Goal: Transaction & Acquisition: Purchase product/service

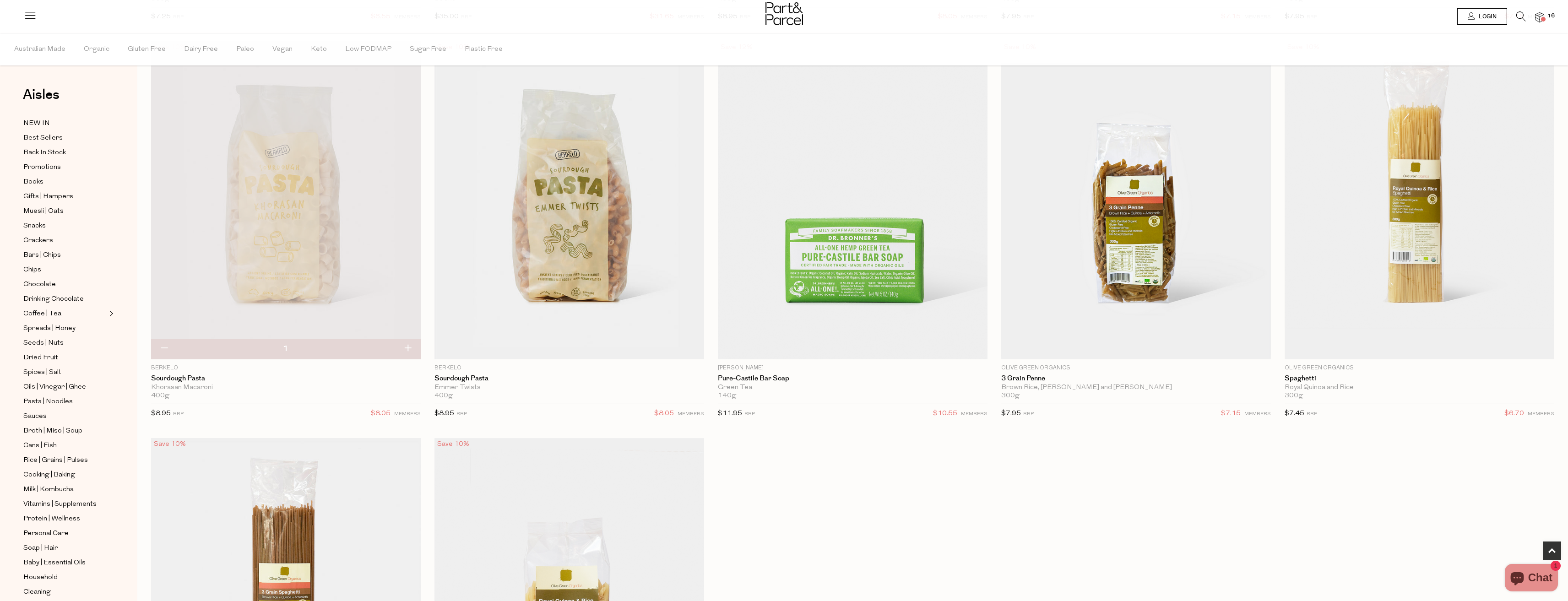
click at [1483, 20] on span "Login" at bounding box center [1486, 16] width 20 height 8
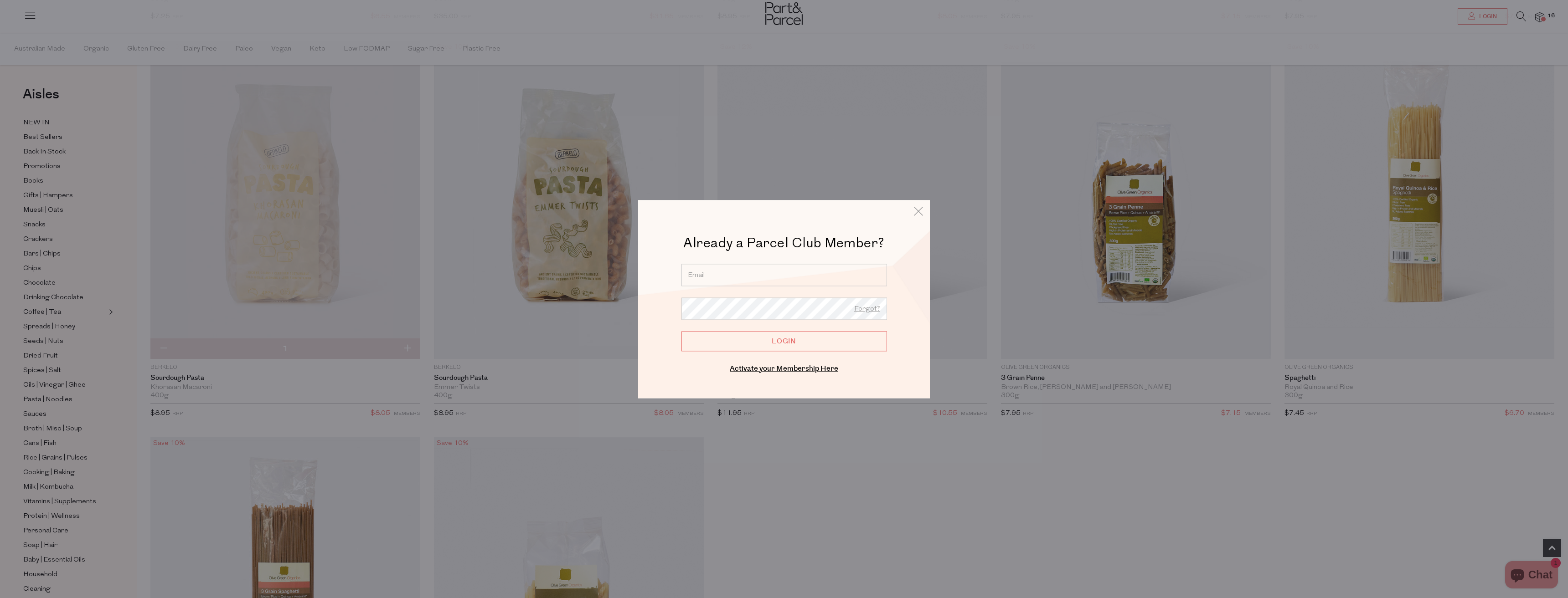
click at [790, 278] on input "email" at bounding box center [784, 275] width 206 height 23
type input "rachelstebbeings@gmail.com"
click at [682, 332] on input "Login" at bounding box center [784, 341] width 206 height 20
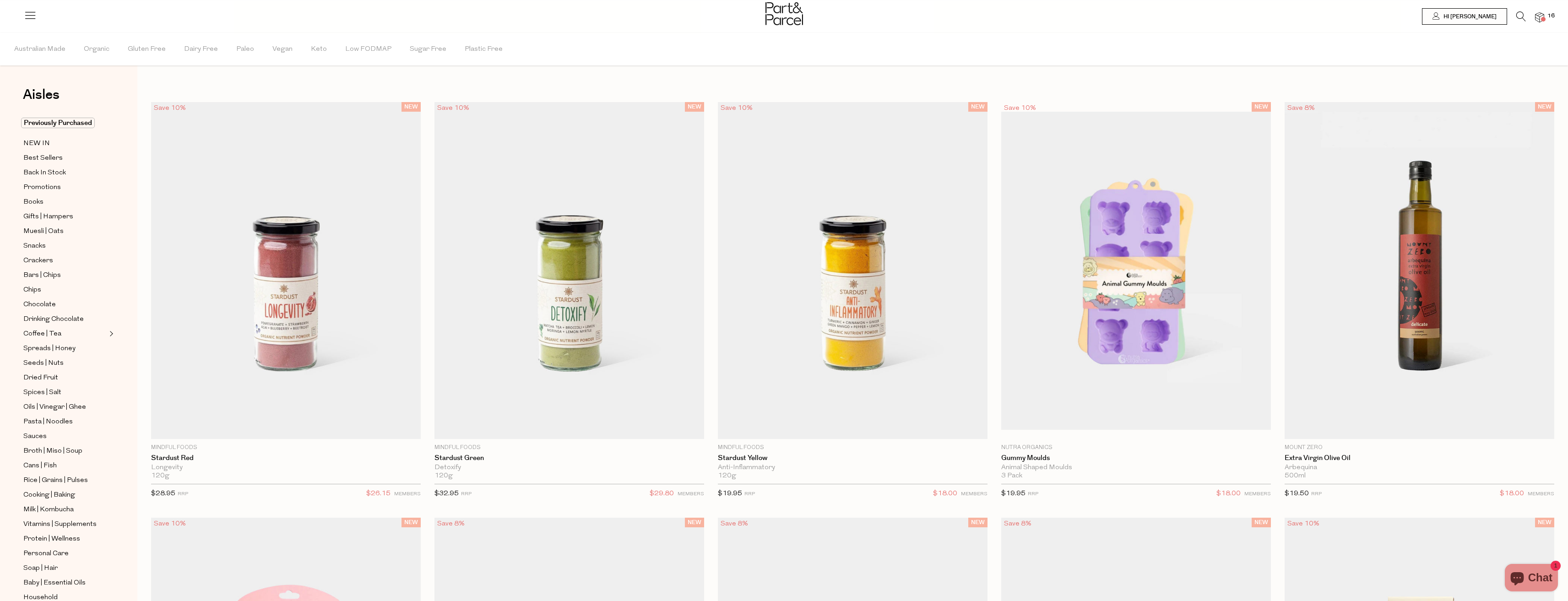
click at [1521, 18] on icon at bounding box center [1521, 16] width 10 height 10
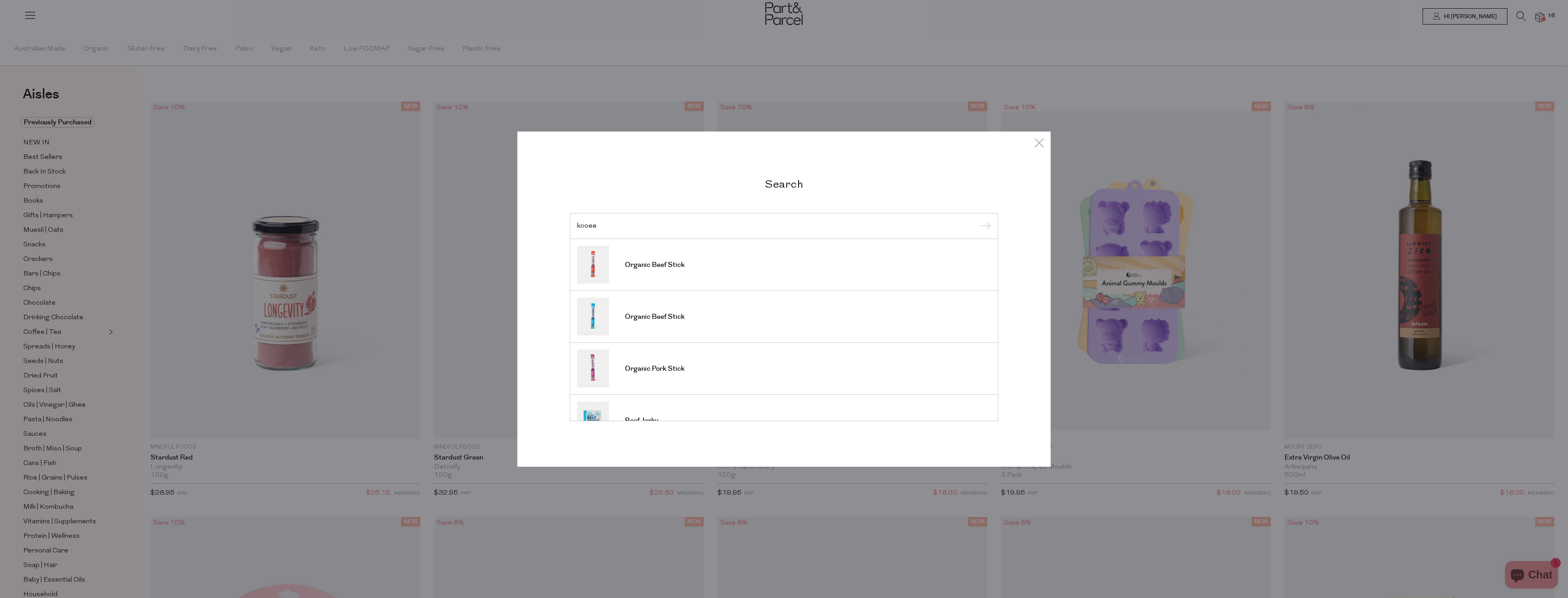
type input "kooee"
click at [977, 220] on input "submit" at bounding box center [984, 227] width 13 height 13
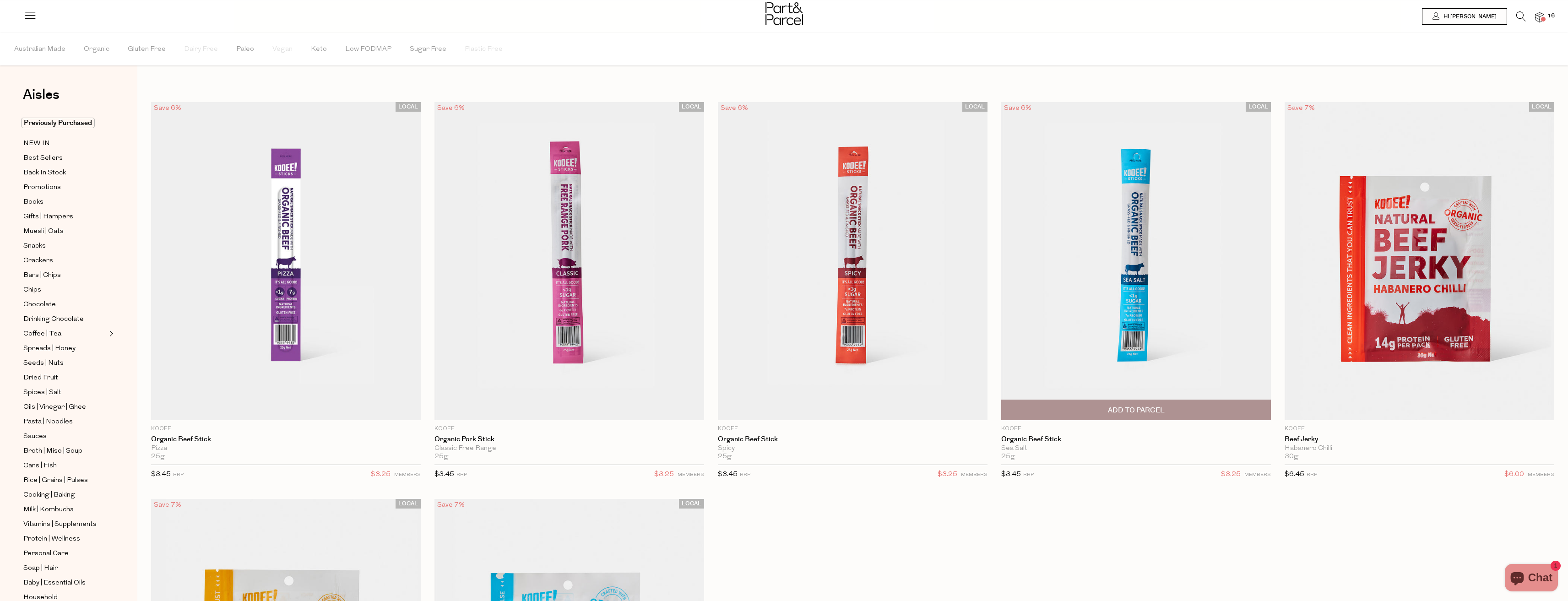
click at [1176, 415] on span "Add To Parcel" at bounding box center [1136, 410] width 264 height 20
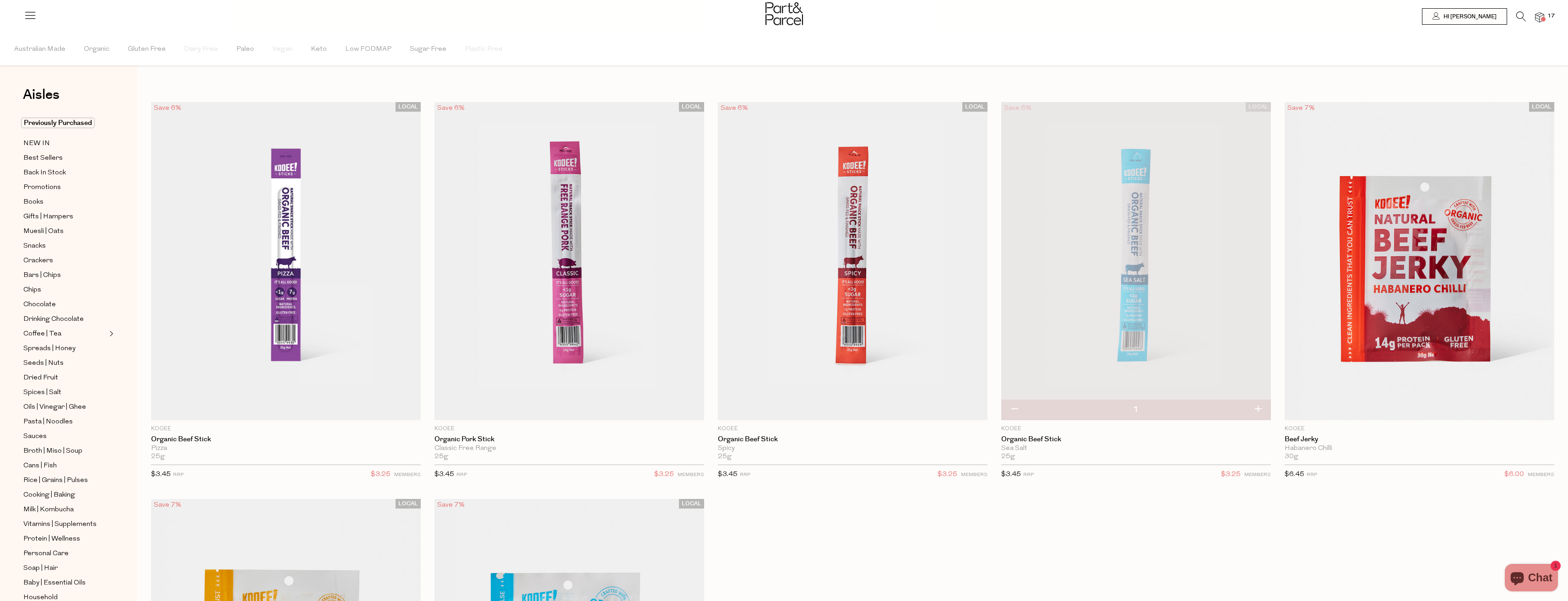
click at [1259, 414] on button "button" at bounding box center [1258, 410] width 26 height 20
type input "2"
click at [1260, 410] on button "button" at bounding box center [1258, 410] width 26 height 20
type input "3"
click at [1209, 518] on div "LOCAL Save 6% 1 Sold Out [GEOGRAPHIC_DATA] Organic Beef Stick Pizza 25g {{max_q…" at bounding box center [845, 499] width 1417 height 794
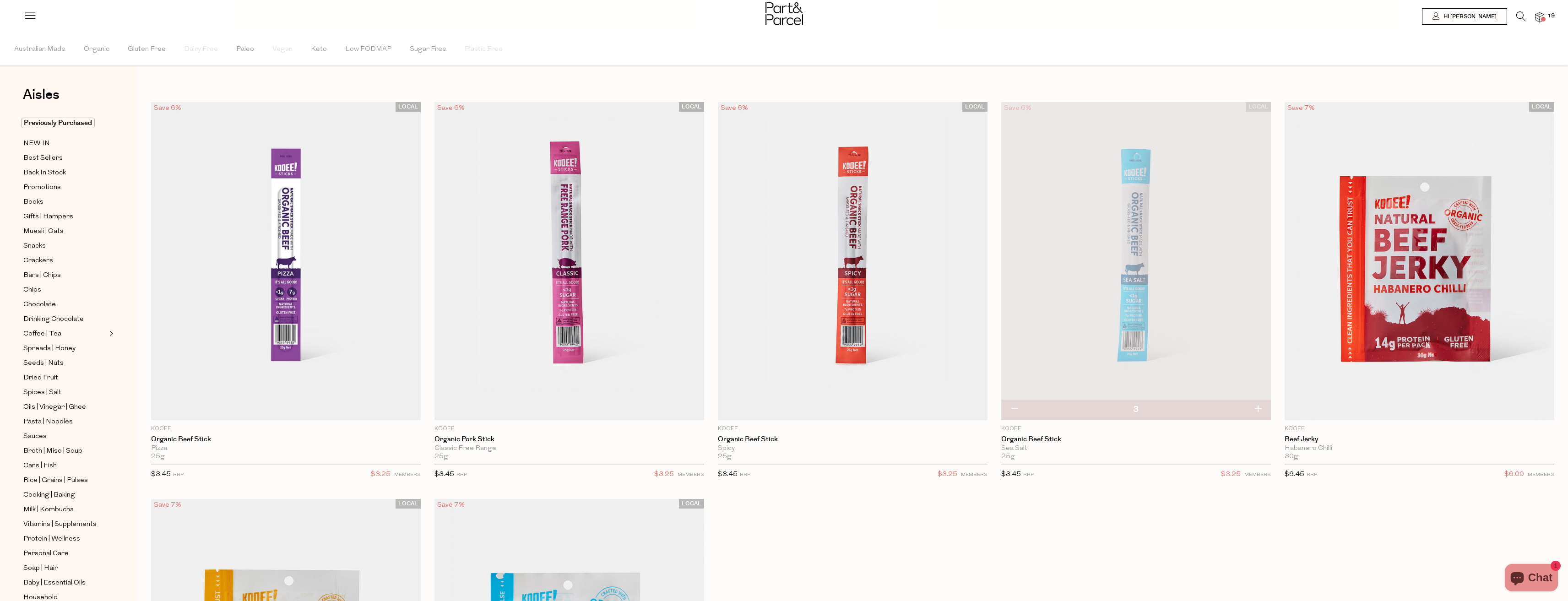
click at [1257, 409] on button "button" at bounding box center [1258, 410] width 26 height 20
type input "4"
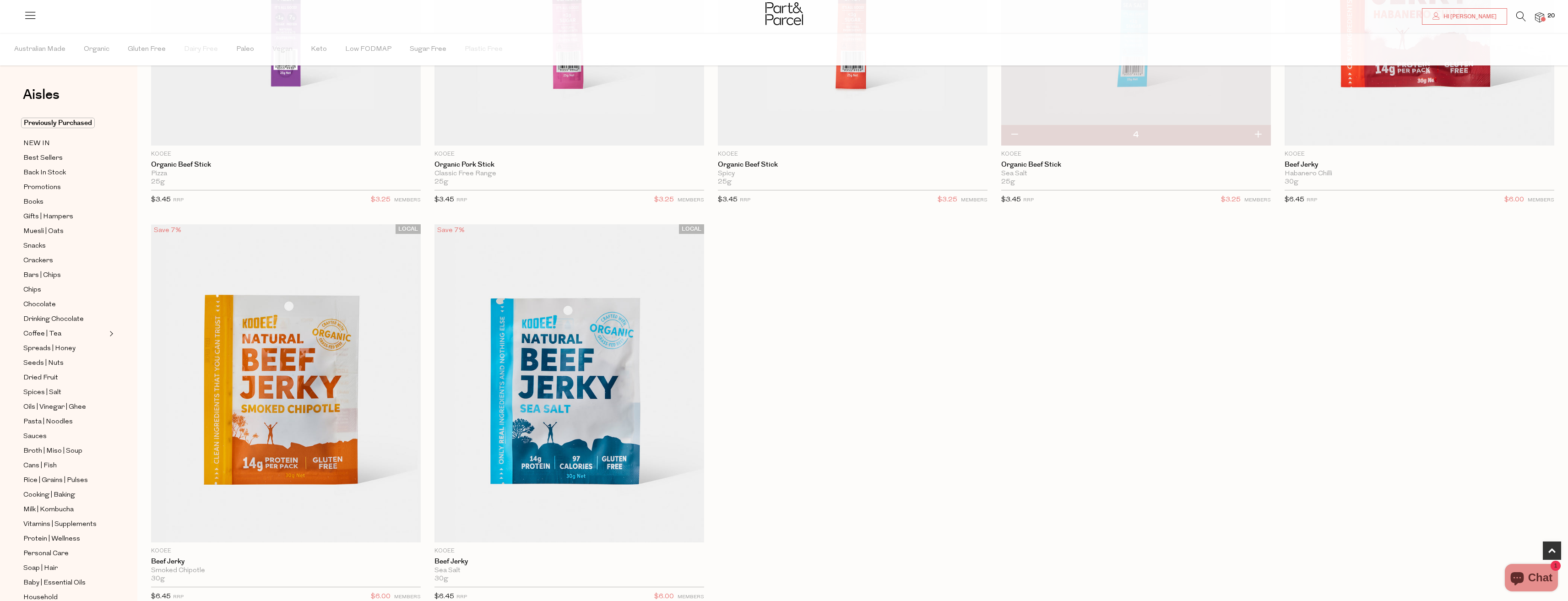
scroll to position [46, 0]
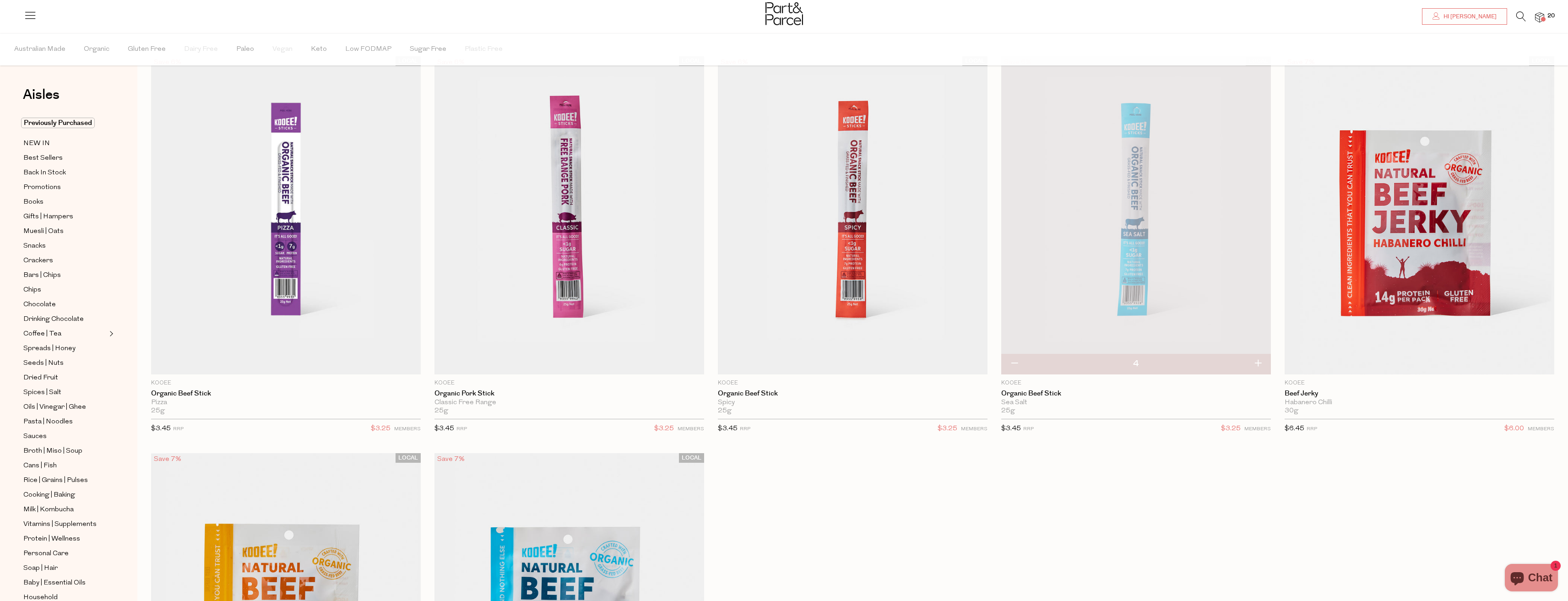
click at [1260, 364] on button "button" at bounding box center [1258, 364] width 26 height 20
type input "5"
click at [1256, 364] on button "button" at bounding box center [1258, 364] width 26 height 20
type input "6"
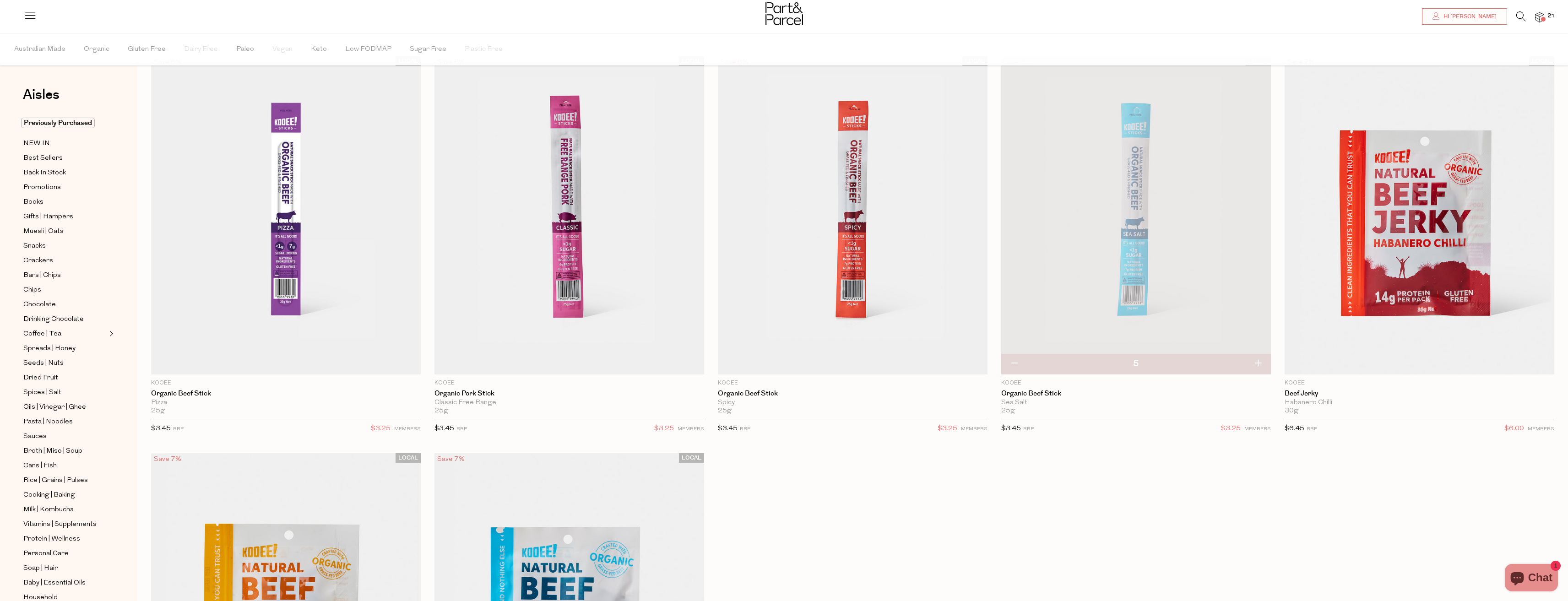
type input "6"
